Goal: Task Accomplishment & Management: Manage account settings

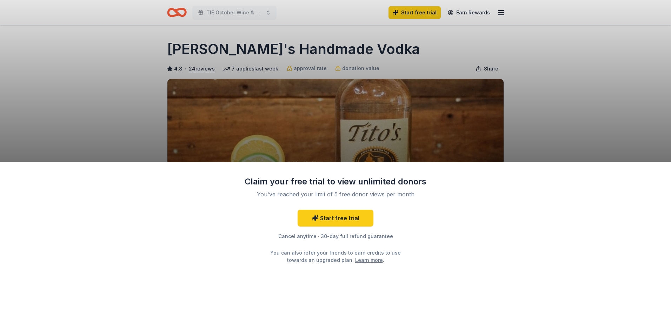
click at [554, 99] on div "Claim your free trial to view unlimited donors You've reached your limit of 5 f…" at bounding box center [335, 162] width 671 height 324
click at [333, 219] on link "Start free trial" at bounding box center [336, 218] width 76 height 17
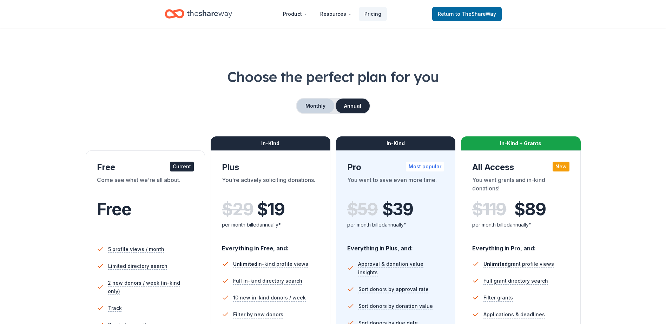
click at [310, 107] on button "Monthly" at bounding box center [316, 106] width 38 height 15
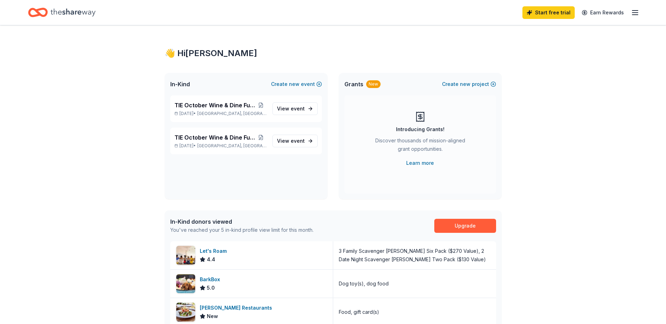
click at [635, 13] on icon "button" at bounding box center [635, 12] width 8 height 8
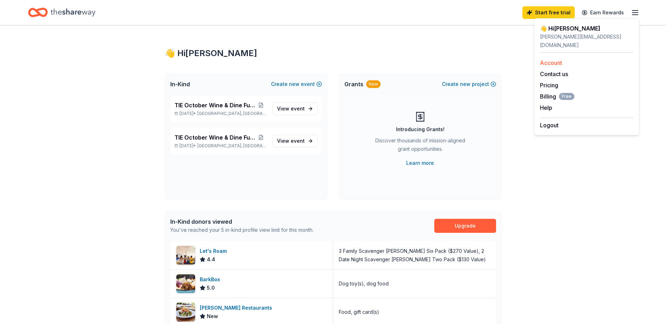
click at [547, 59] on link "Account" at bounding box center [551, 62] width 22 height 7
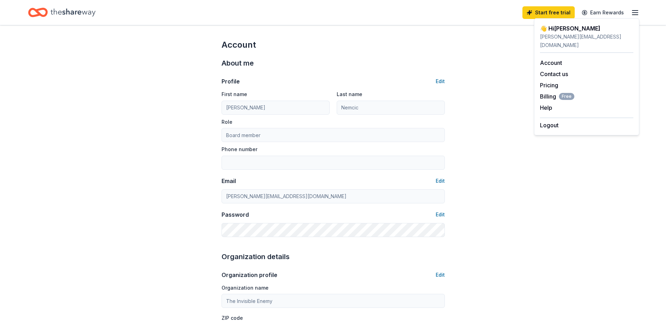
click at [567, 38] on div "[PERSON_NAME][EMAIL_ADDRESS][DOMAIN_NAME]" at bounding box center [586, 41] width 93 height 17
click at [550, 121] on button "Logout" at bounding box center [549, 125] width 19 height 8
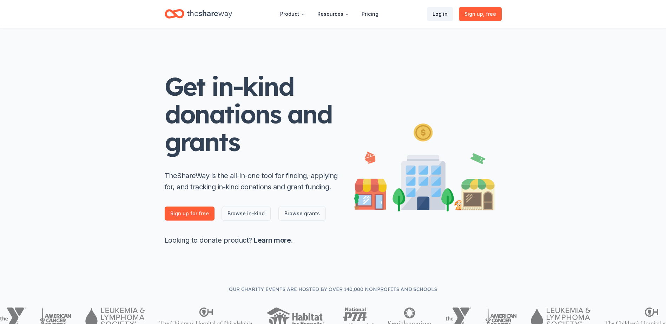
click at [440, 15] on link "Log in" at bounding box center [440, 14] width 26 height 14
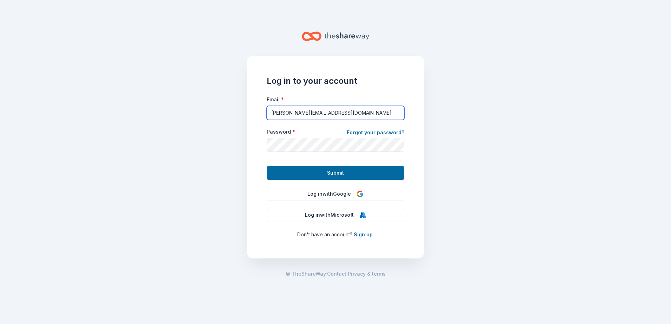
click at [275, 113] on input "[PERSON_NAME][EMAIL_ADDRESS][DOMAIN_NAME]" at bounding box center [336, 113] width 138 height 14
click at [276, 113] on input "[PERSON_NAME][EMAIL_ADDRESS][DOMAIN_NAME]" at bounding box center [336, 113] width 138 height 14
click at [279, 114] on input "[PERSON_NAME][EMAIL_ADDRESS][DOMAIN_NAME]" at bounding box center [336, 113] width 138 height 14
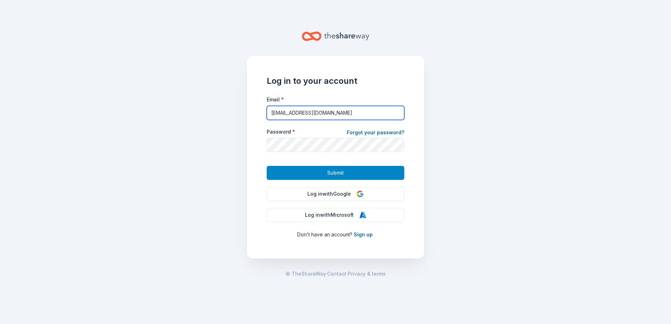
type input "[EMAIL_ADDRESS][DOMAIN_NAME]"
click at [339, 174] on span "Submit" at bounding box center [335, 173] width 17 height 8
